Goal: Task Accomplishment & Management: Use online tool/utility

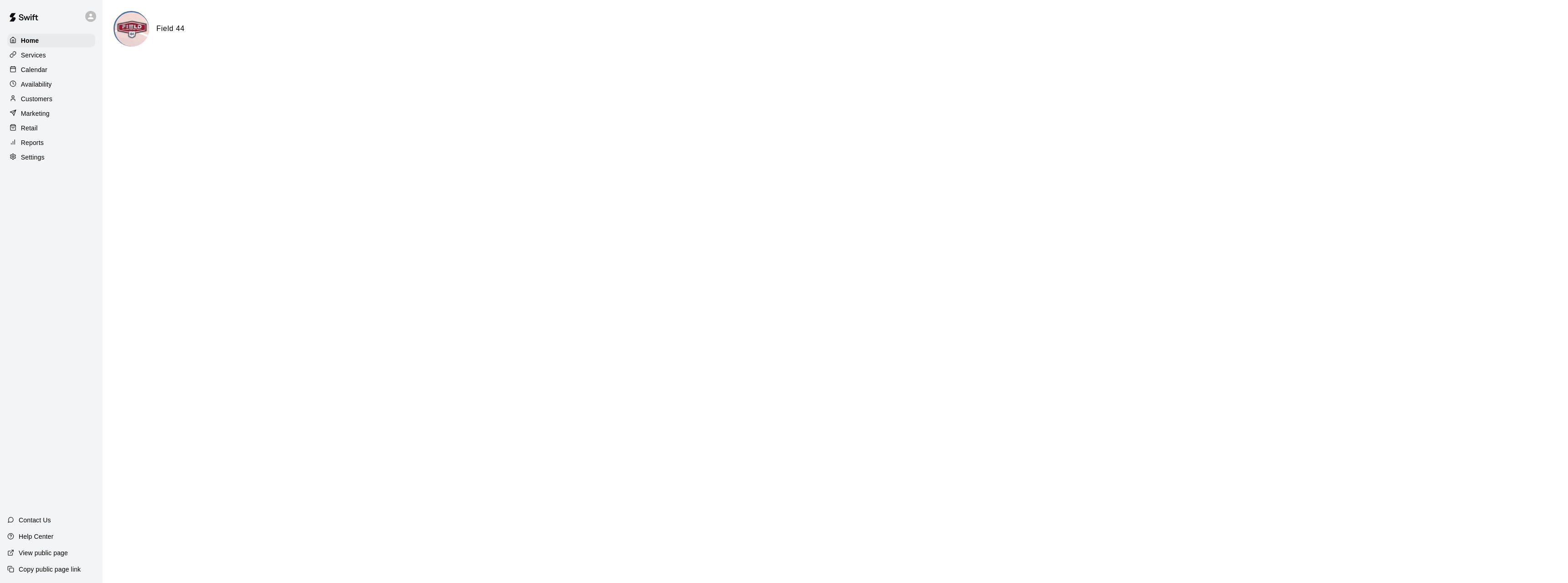
click at [40, 76] on div "Calendar" at bounding box center [52, 70] width 88 height 14
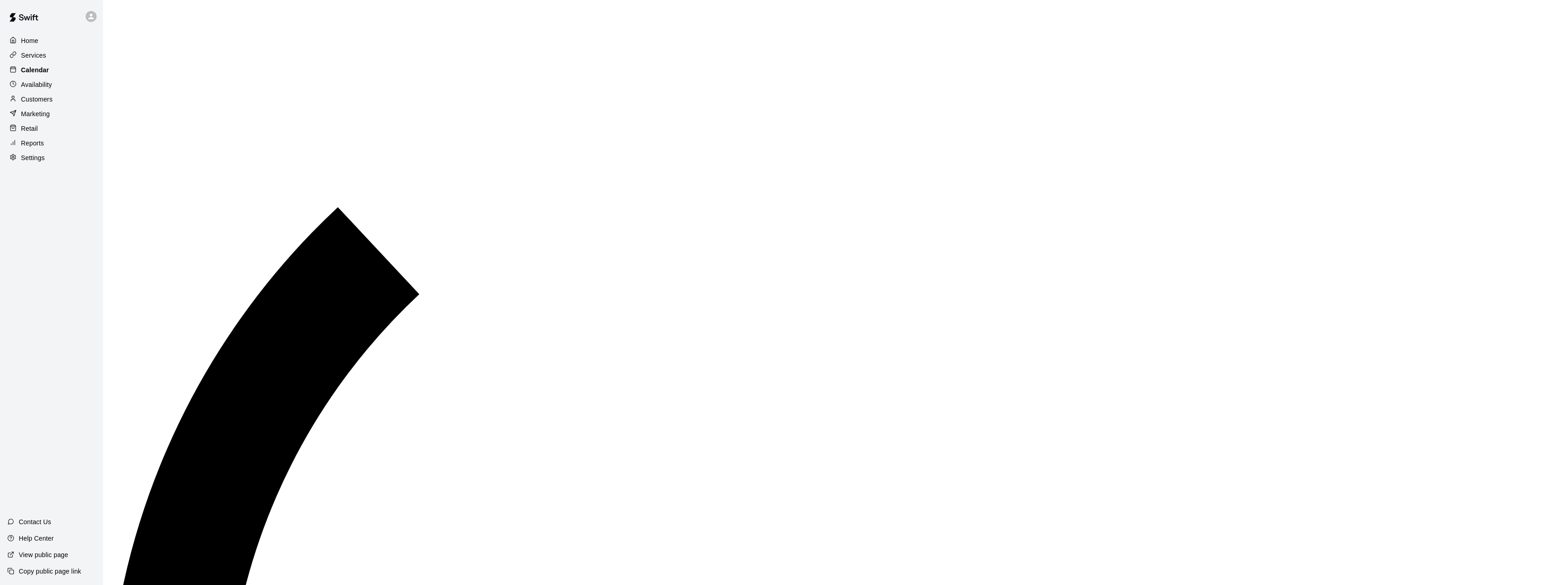
scroll to position [316, 0]
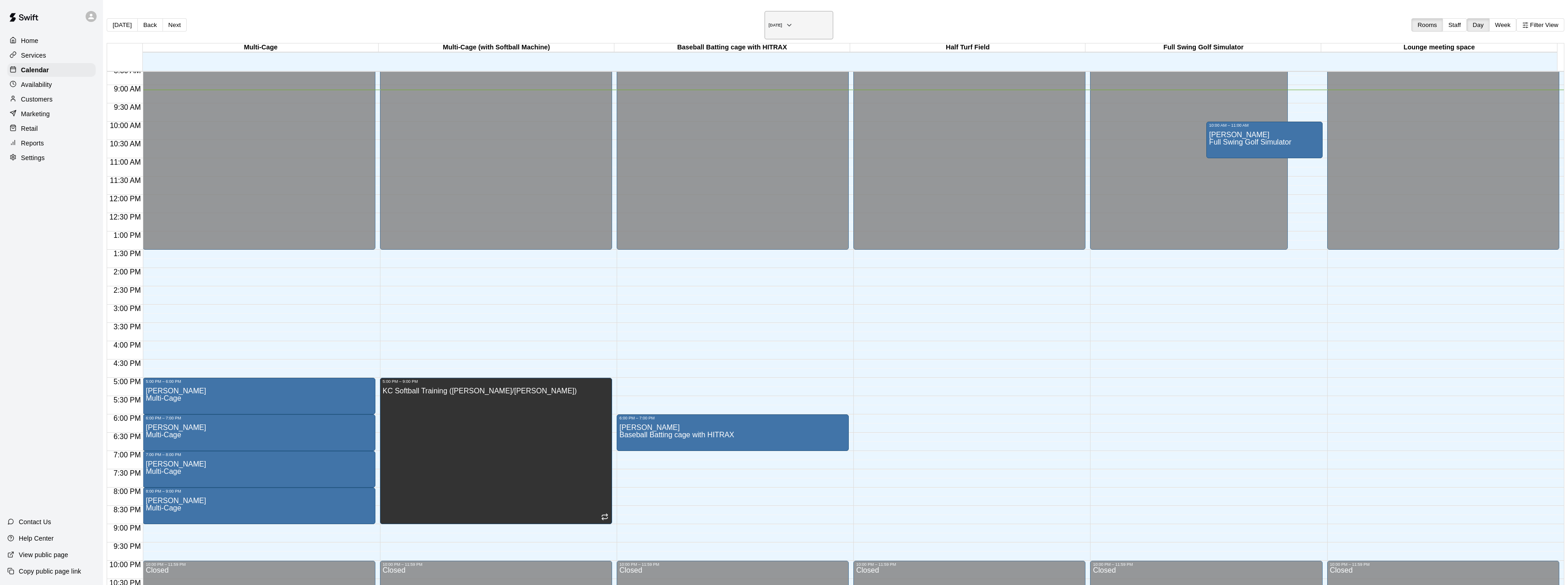
click at [768, 23] on h6 "[DATE]" at bounding box center [775, 25] width 14 height 5
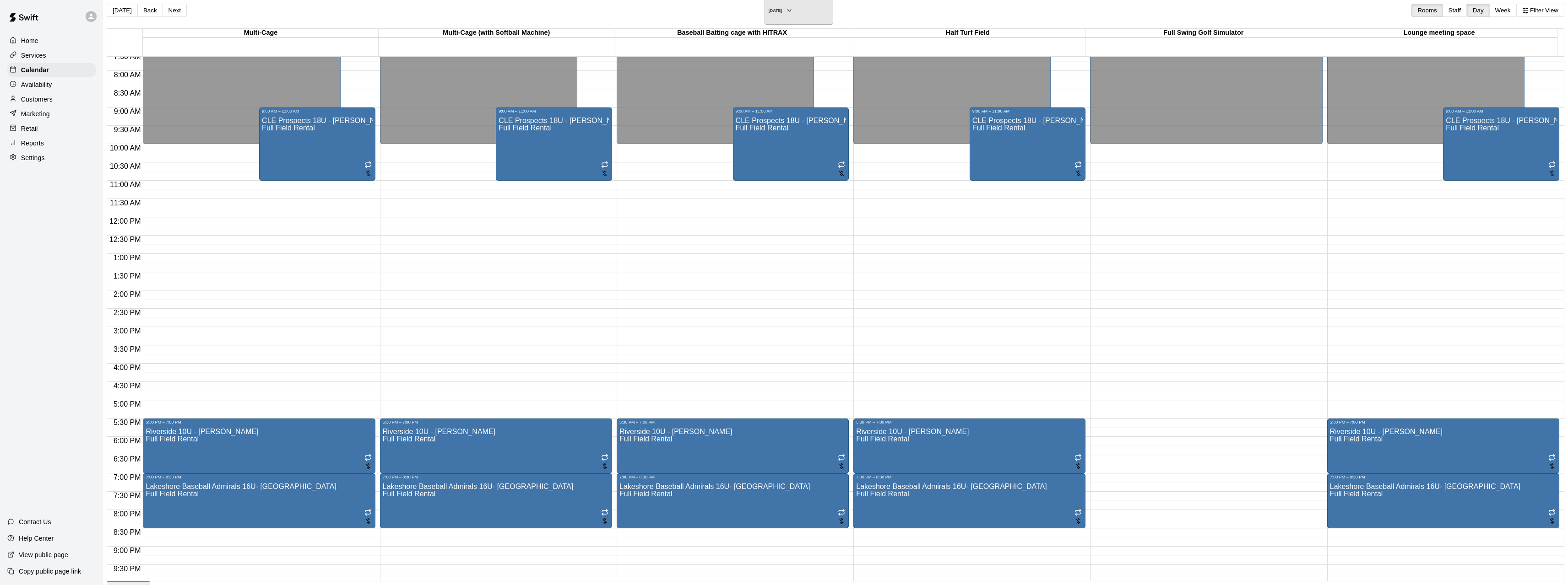
scroll to position [162, 0]
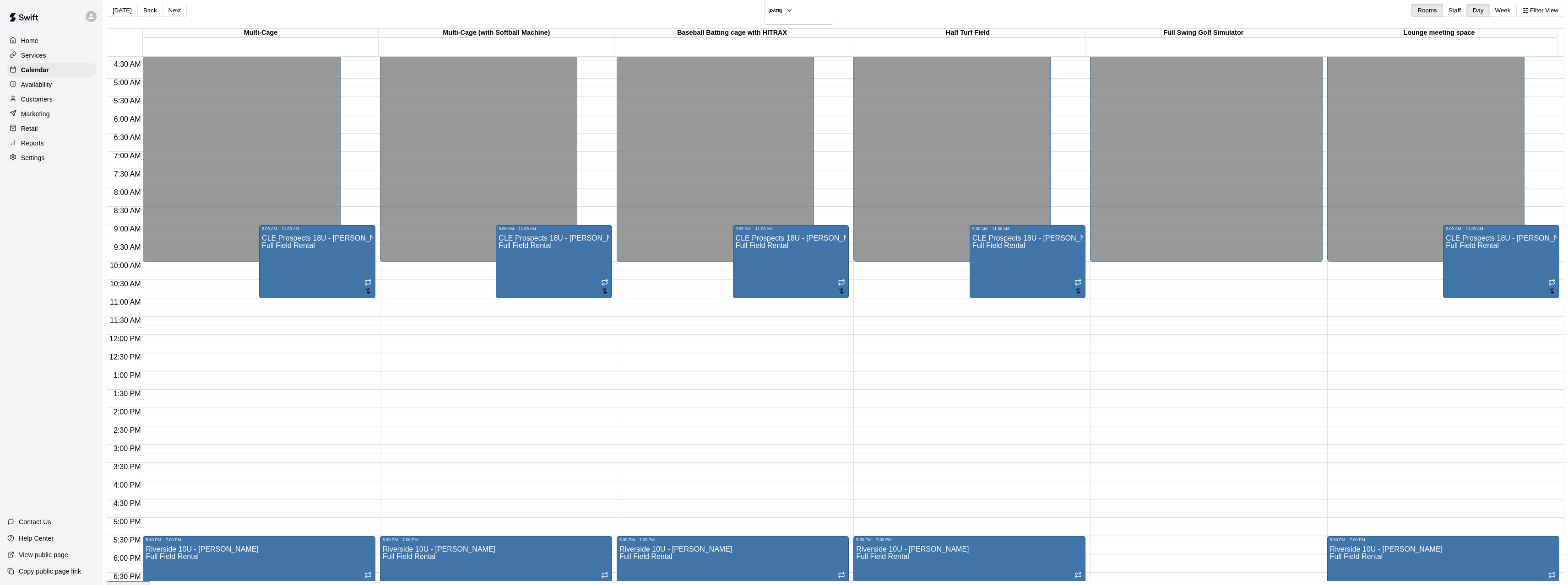
click at [18, 37] on div at bounding box center [15, 41] width 12 height 9
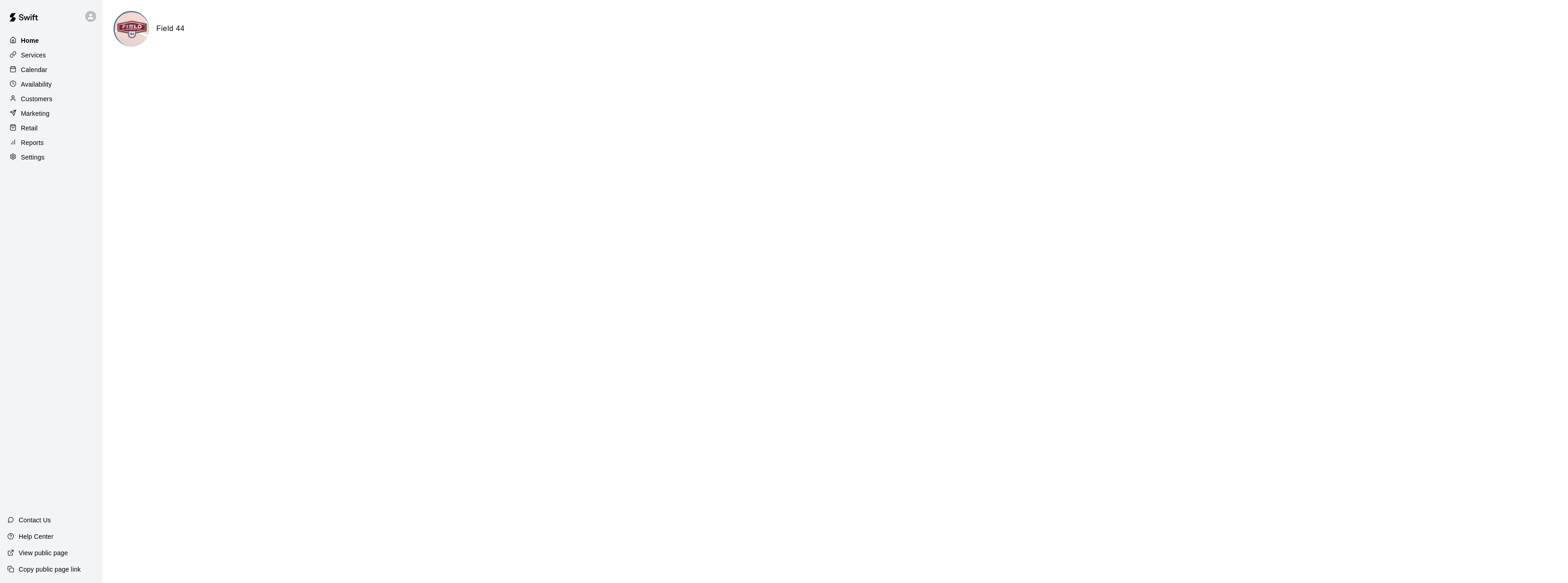
click at [43, 41] on div "Home" at bounding box center [52, 41] width 88 height 14
click at [43, 45] on div "Home" at bounding box center [52, 41] width 88 height 14
click at [34, 39] on p "Home" at bounding box center [30, 40] width 18 height 9
click at [29, 44] on p "Home" at bounding box center [30, 40] width 18 height 9
click at [25, 41] on p "Home" at bounding box center [30, 40] width 18 height 9
